Goal: Task Accomplishment & Management: Manage account settings

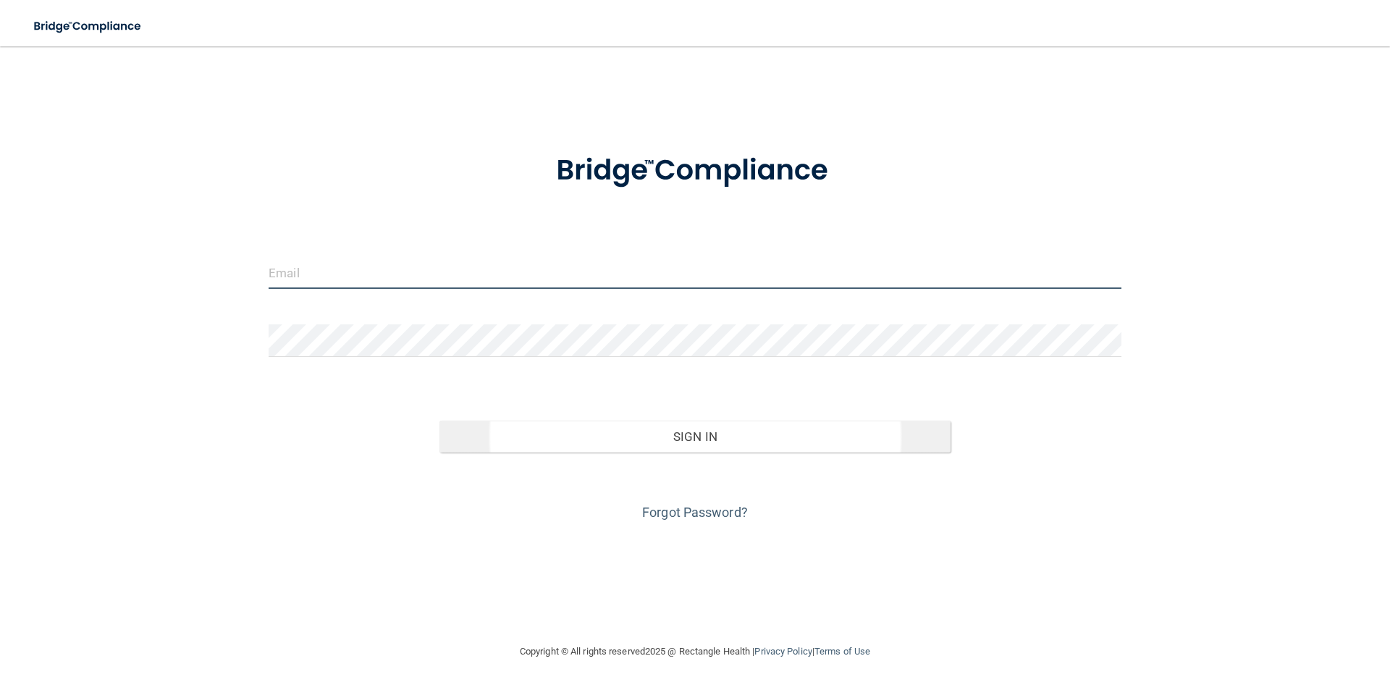
type input "[EMAIL_ADDRESS][DOMAIN_NAME]"
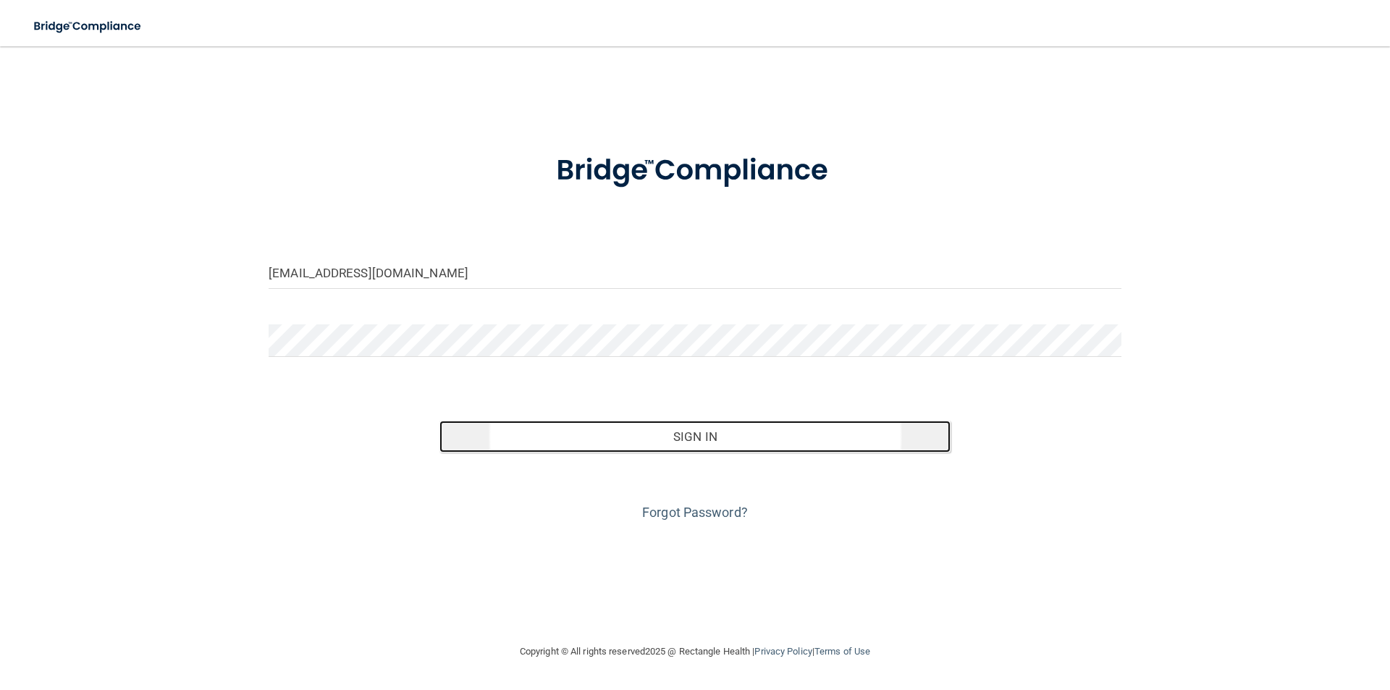
click at [697, 436] on button "Sign In" at bounding box center [695, 437] width 512 height 32
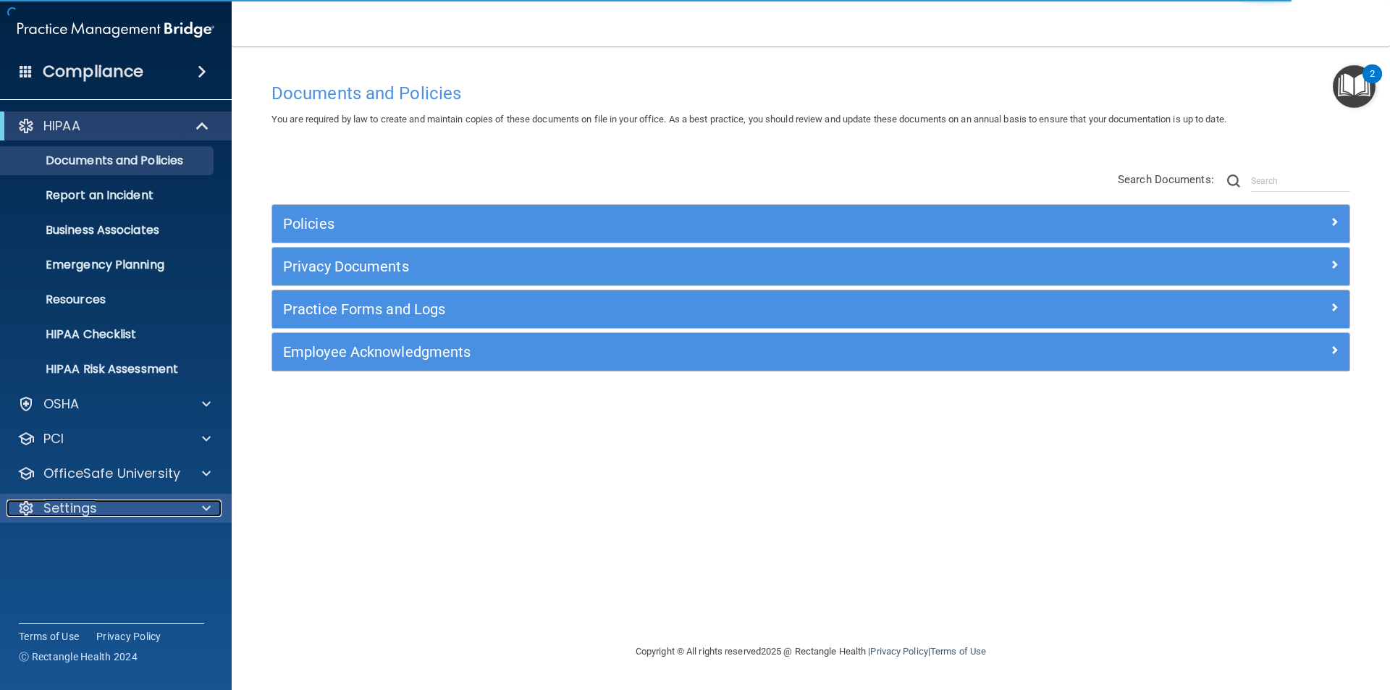
click at [206, 505] on span at bounding box center [206, 507] width 9 height 17
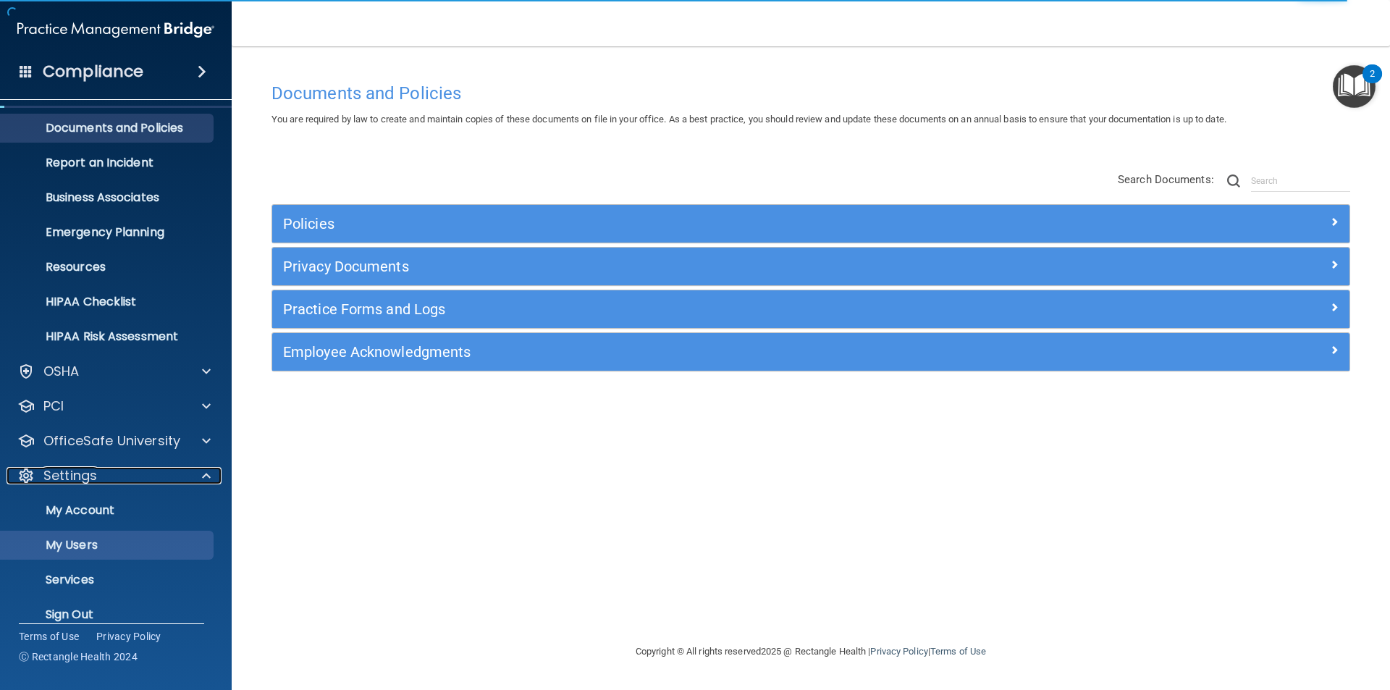
scroll to position [50, 0]
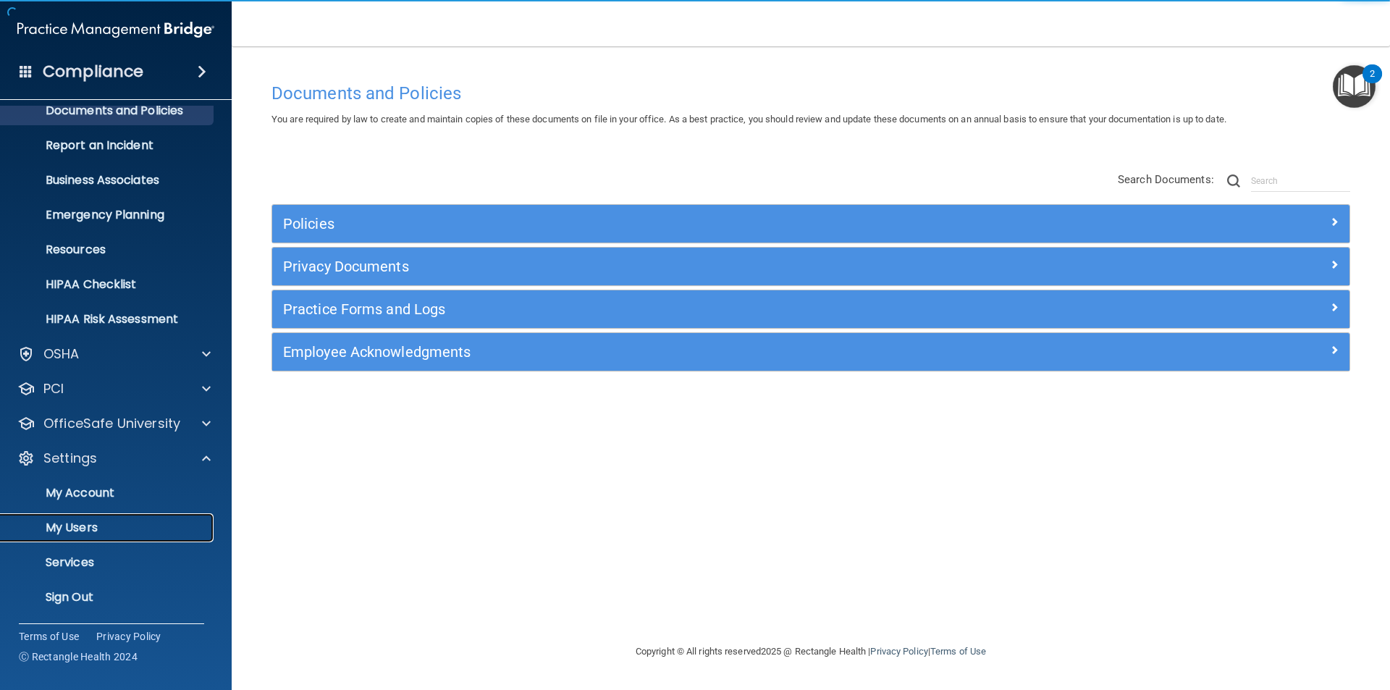
click at [81, 528] on p "My Users" at bounding box center [108, 527] width 198 height 14
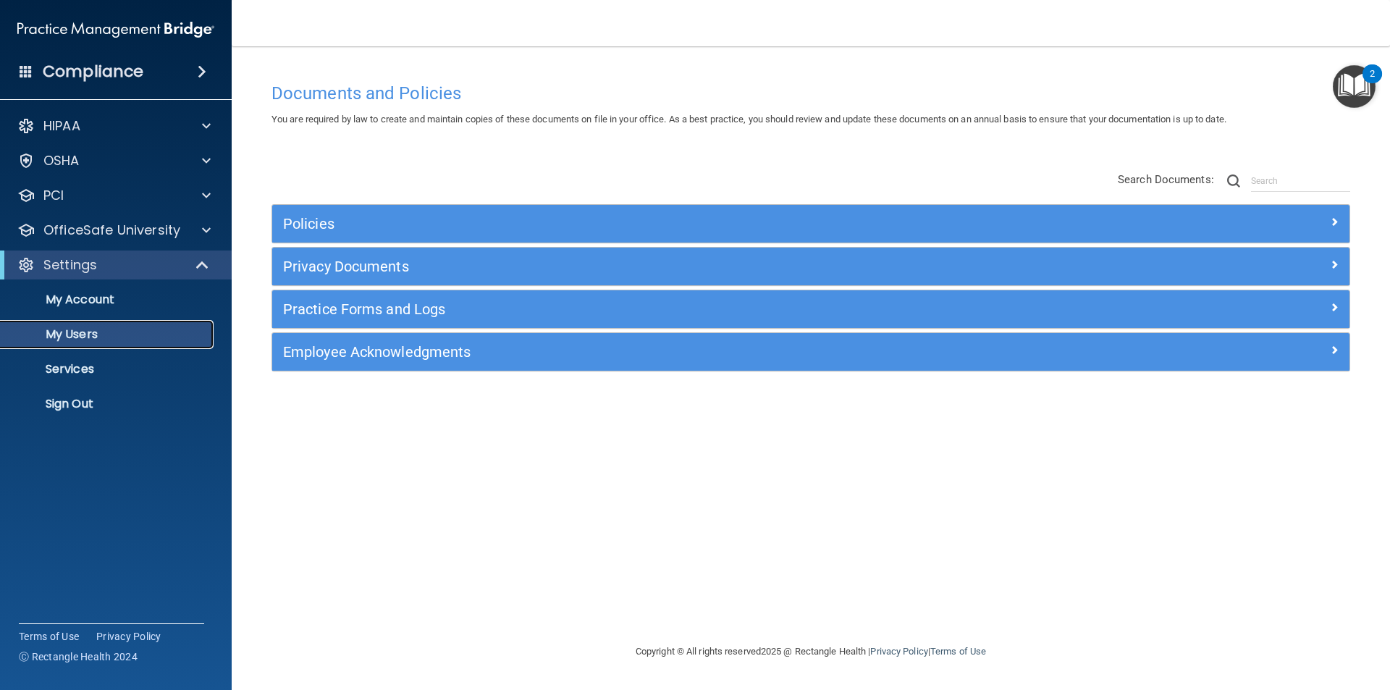
select select "20"
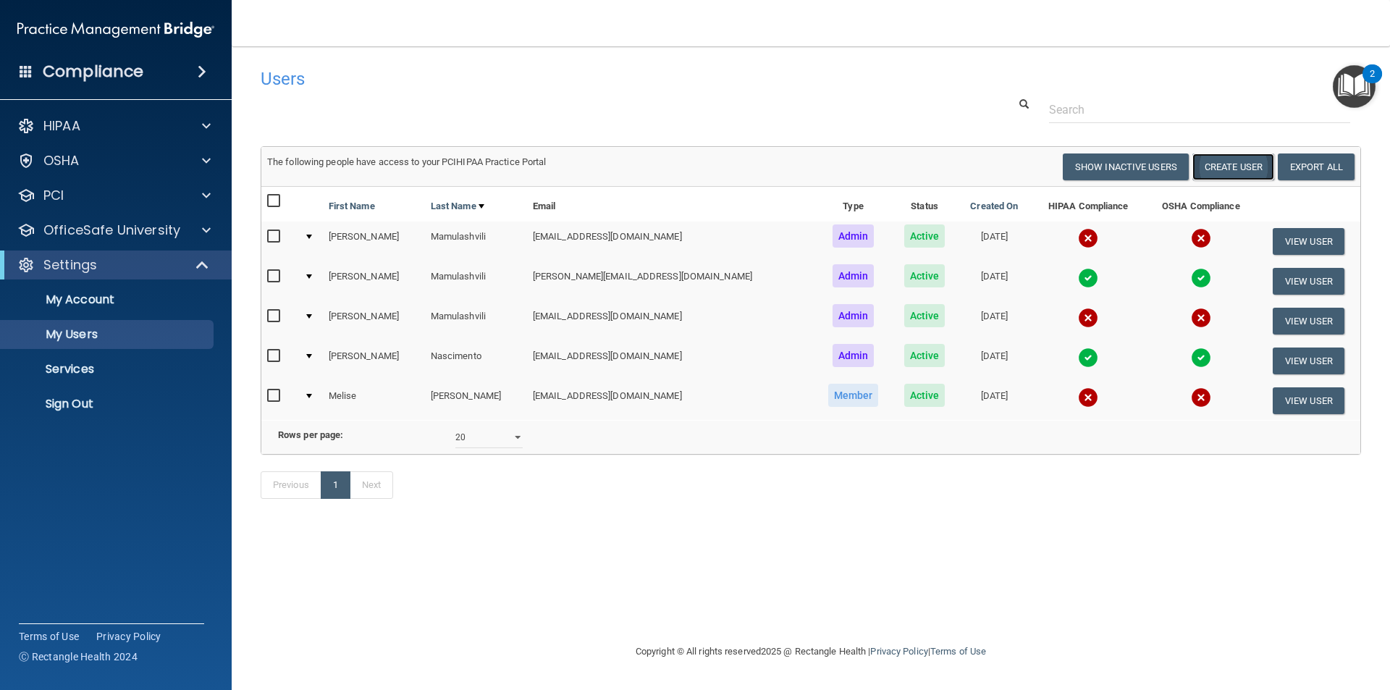
click at [1234, 165] on button "Create User" at bounding box center [1233, 166] width 82 height 27
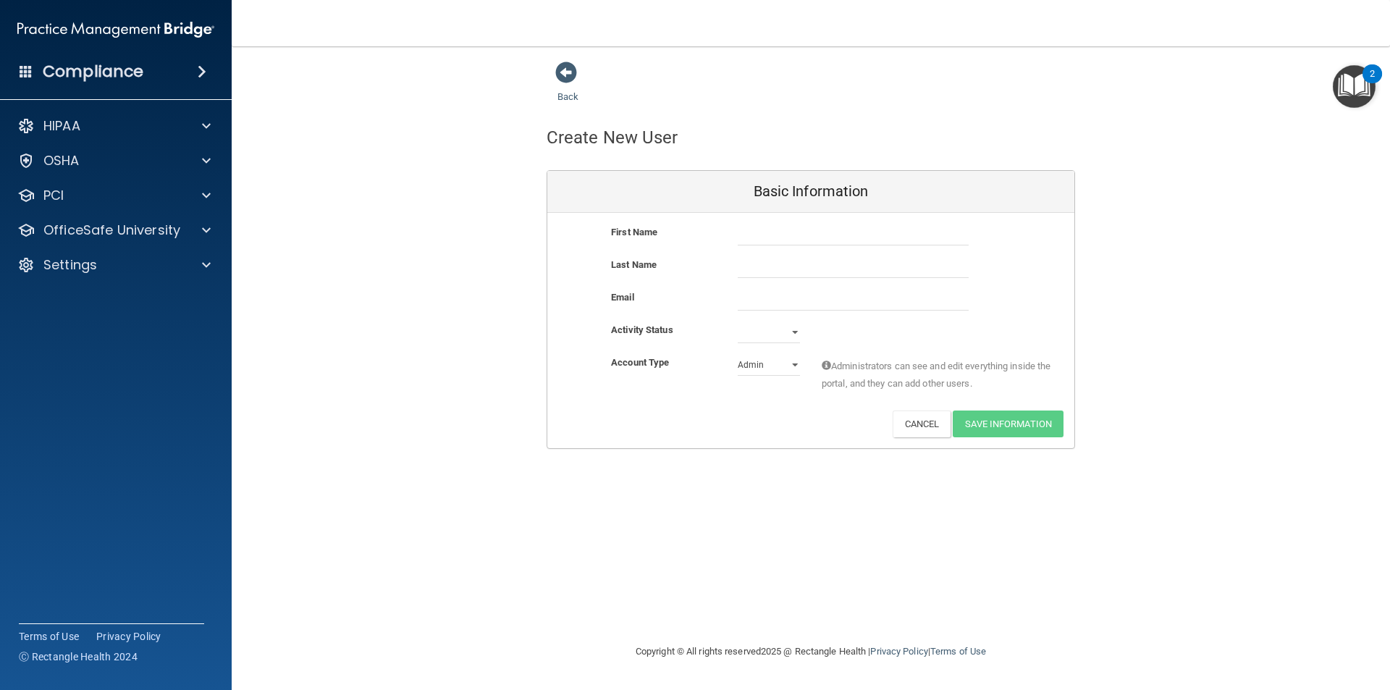
click at [993, 291] on div "Basic Information First Name Last Name Email Activity Status Active Inactive Ac…" at bounding box center [811, 309] width 528 height 279
